Goal: Information Seeking & Learning: Learn about a topic

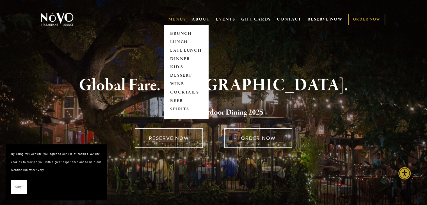
click at [179, 18] on link "MENUS" at bounding box center [178, 20] width 18 height 6
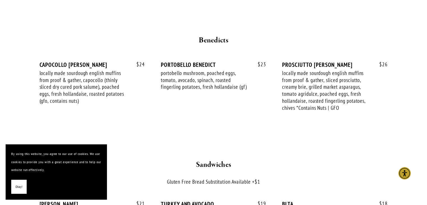
scroll to position [703, 0]
